Goal: Complete application form

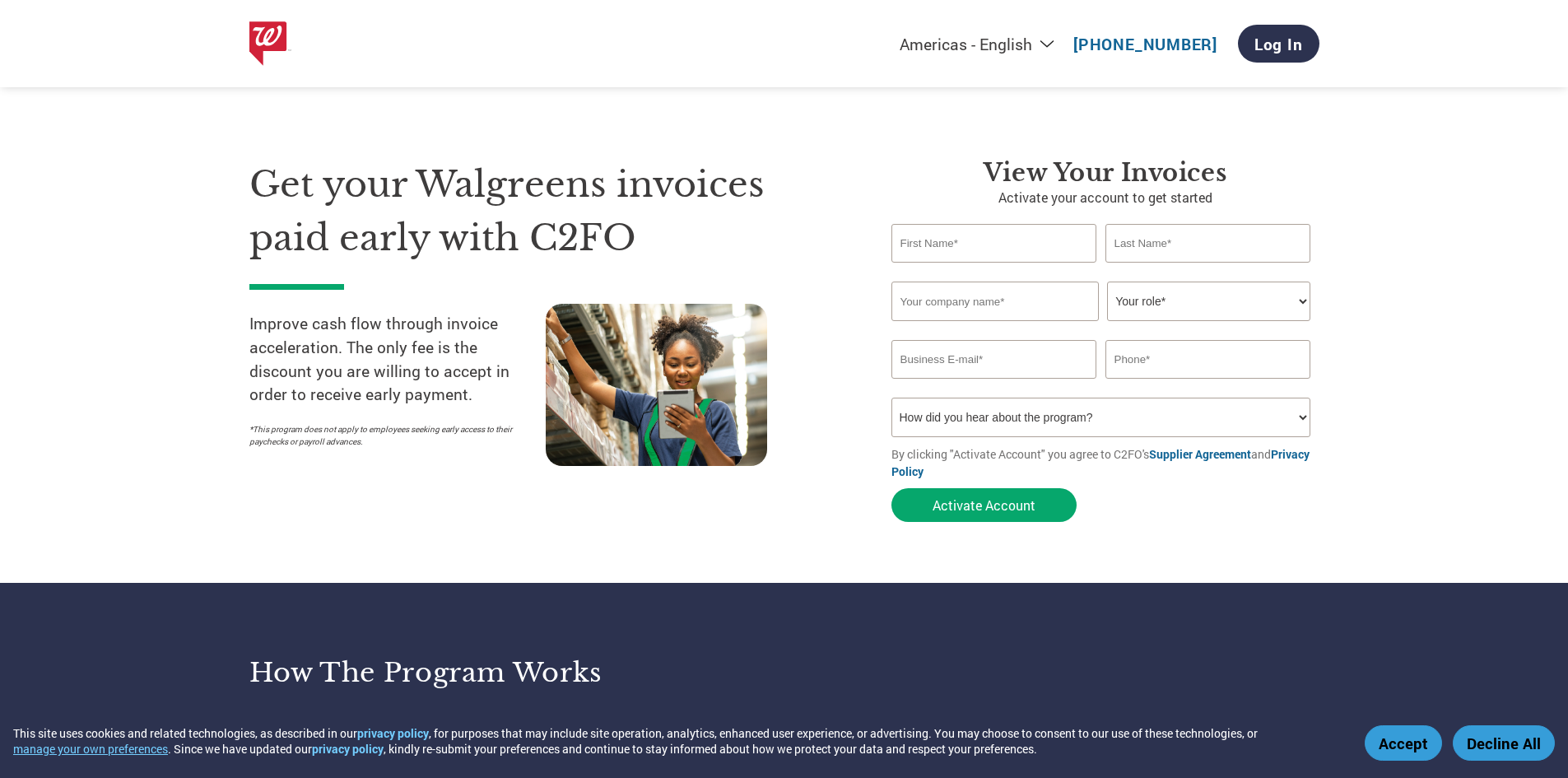
click at [992, 261] on input "text" at bounding box center [994, 242] width 206 height 38
type input "[PERSON_NAME][EMAIL_ADDRESS][DOMAIN_NAME]"
type input "[PHONE_NUMBER]"
type input "[PERSON_NAME]"
click at [1226, 244] on input "text" at bounding box center [1208, 242] width 206 height 38
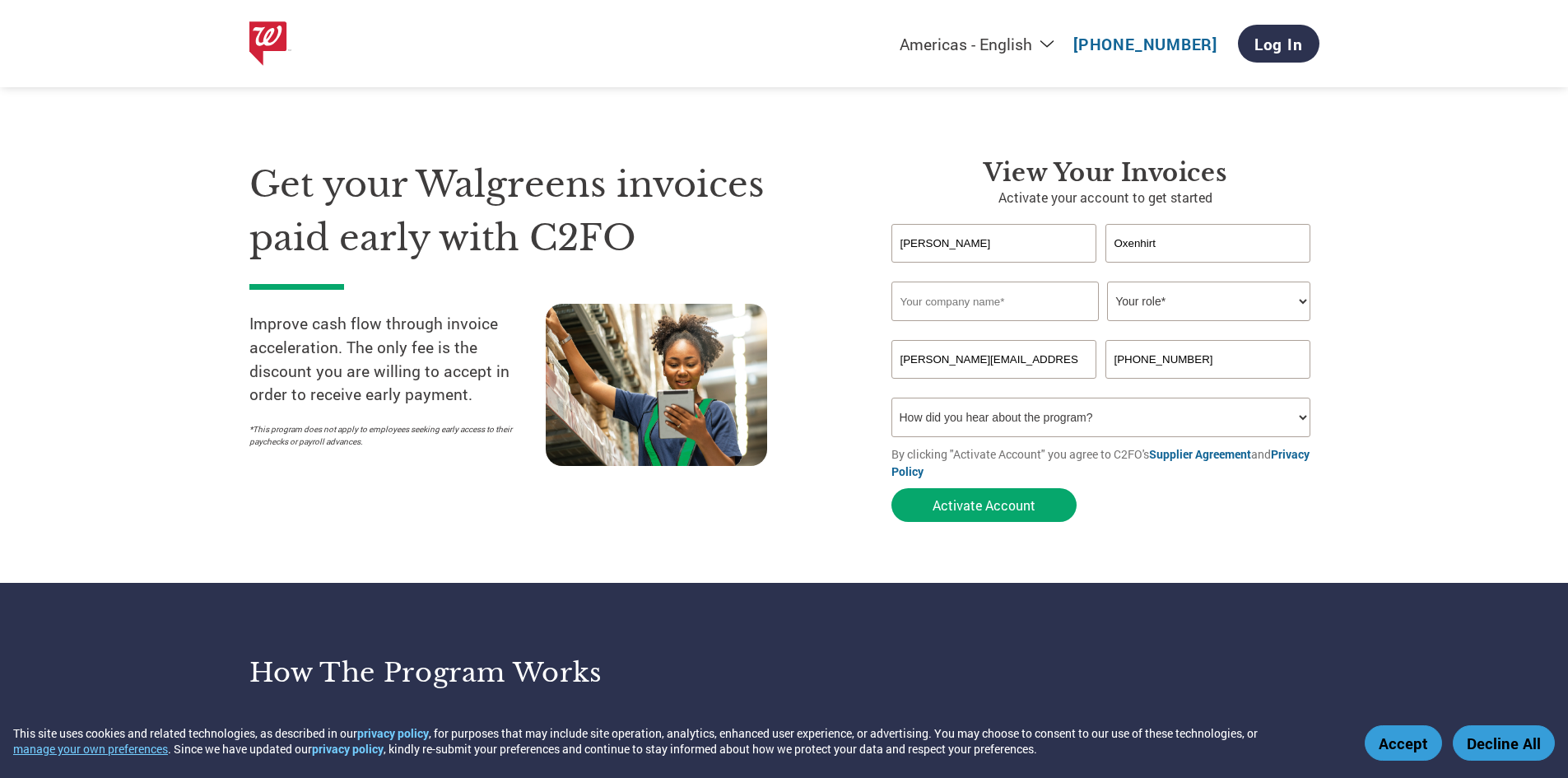
type input "Oxenhirt"
click at [1041, 294] on input "text" at bounding box center [995, 301] width 207 height 39
type input "Tracer Imaging, LLC"
click at [1188, 318] on select "Your role* CFO Controller Credit Manager Finance Director Treasurer CEO Preside…" at bounding box center [1208, 301] width 203 height 39
select select "ACCOUNTING"
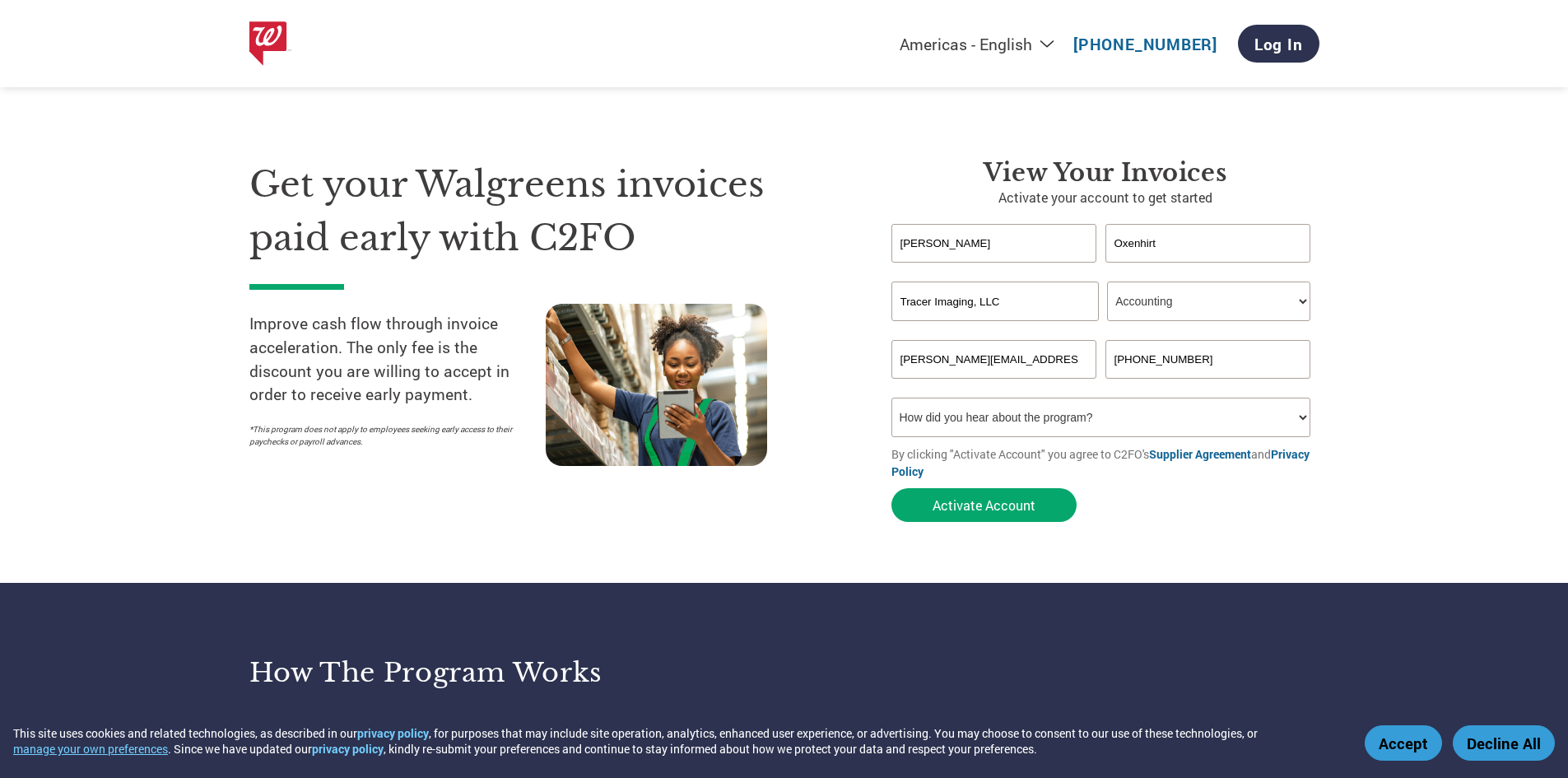
click at [1107, 281] on select "Your role* CFO Controller Credit Manager Finance Director Treasurer CEO Preside…" at bounding box center [1208, 301] width 203 height 39
click at [952, 423] on select "How did you hear about the program? Received a letter Email Social Media Online…" at bounding box center [1101, 417] width 420 height 39
click at [968, 516] on button "Activate Account" at bounding box center [984, 505] width 185 height 34
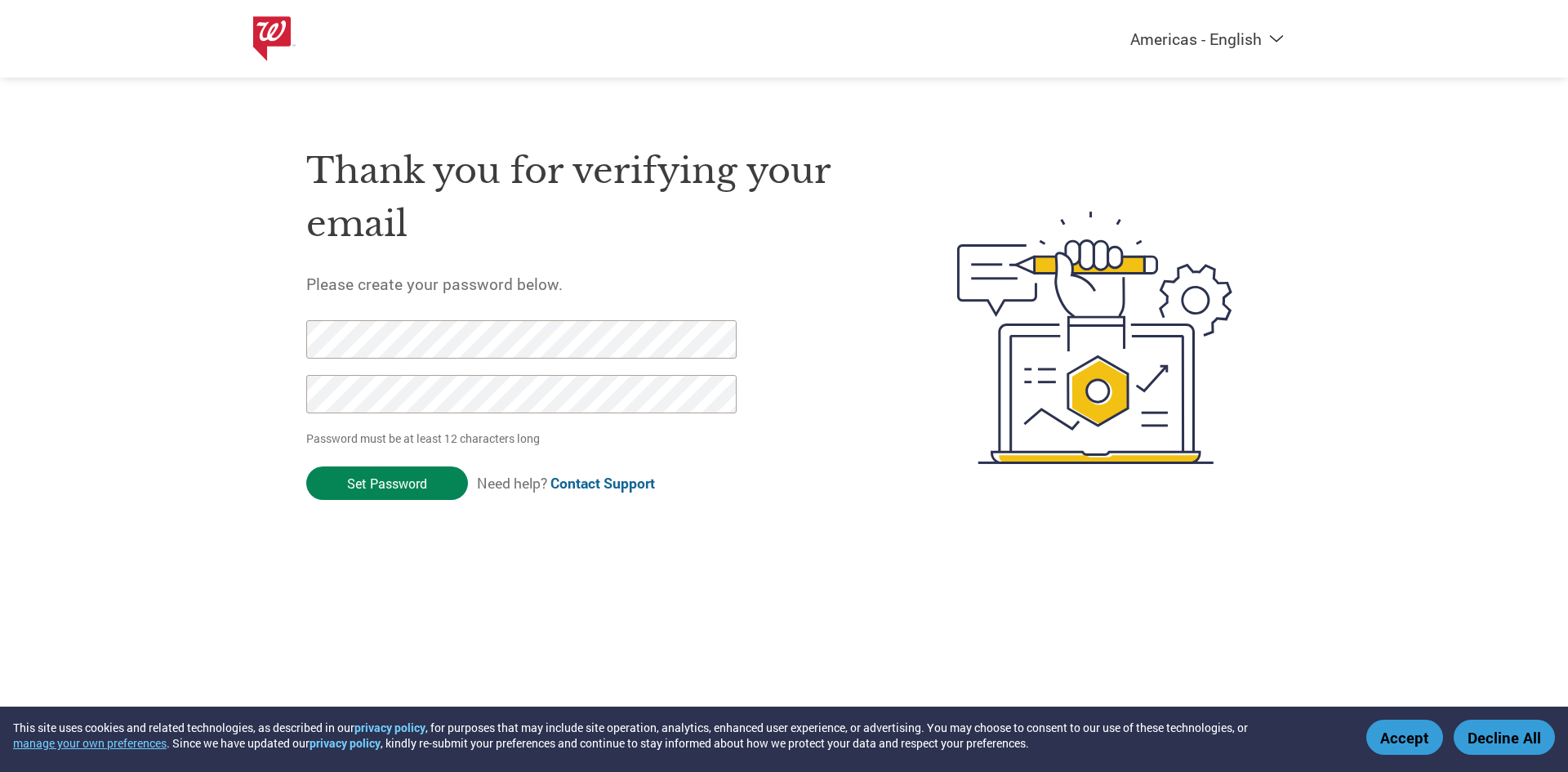
click at [395, 481] on input "Set Password" at bounding box center [387, 483] width 162 height 34
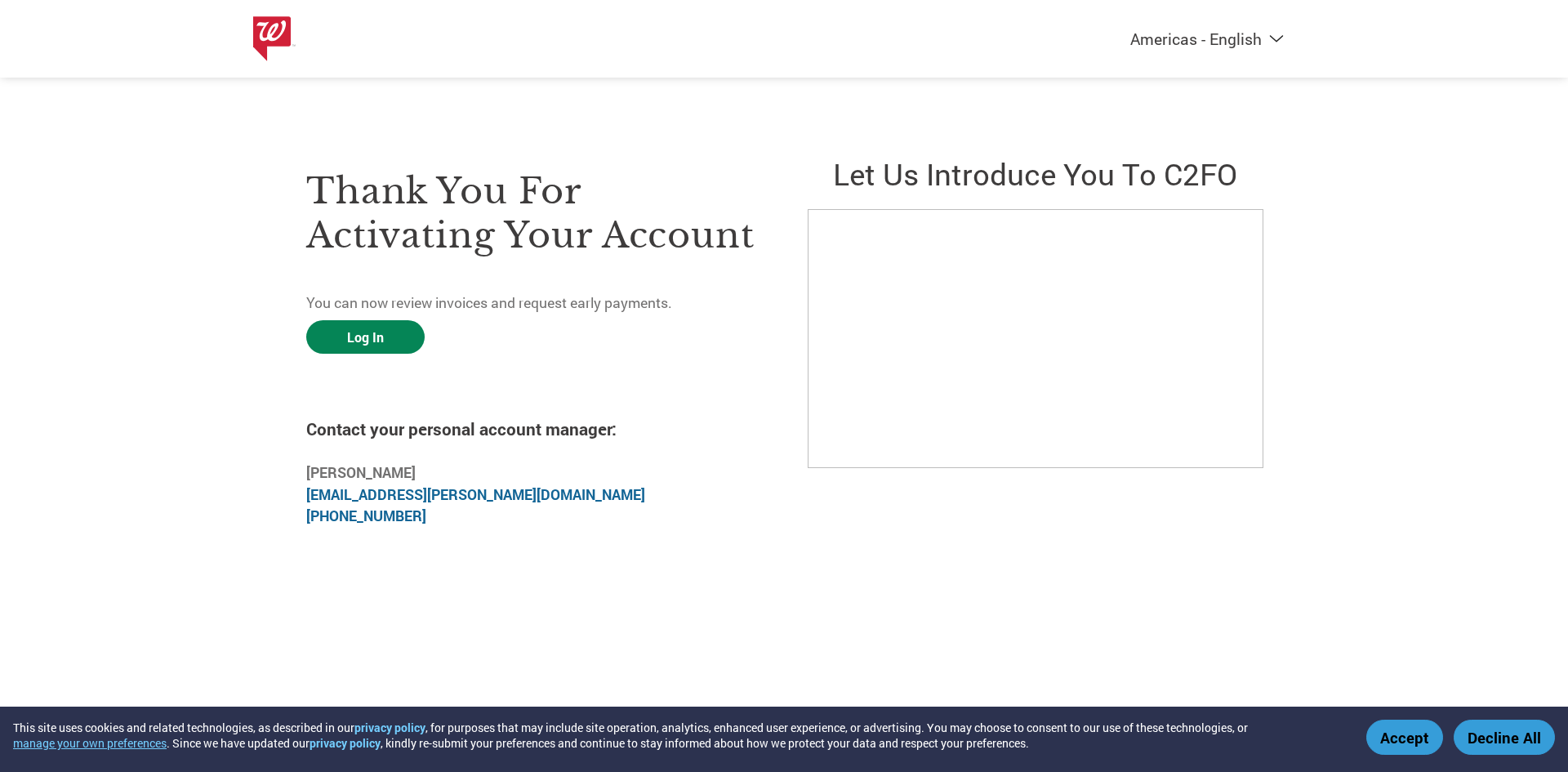
click at [367, 330] on link "Log In" at bounding box center [365, 337] width 118 height 34
